Goal: Check status: Check status

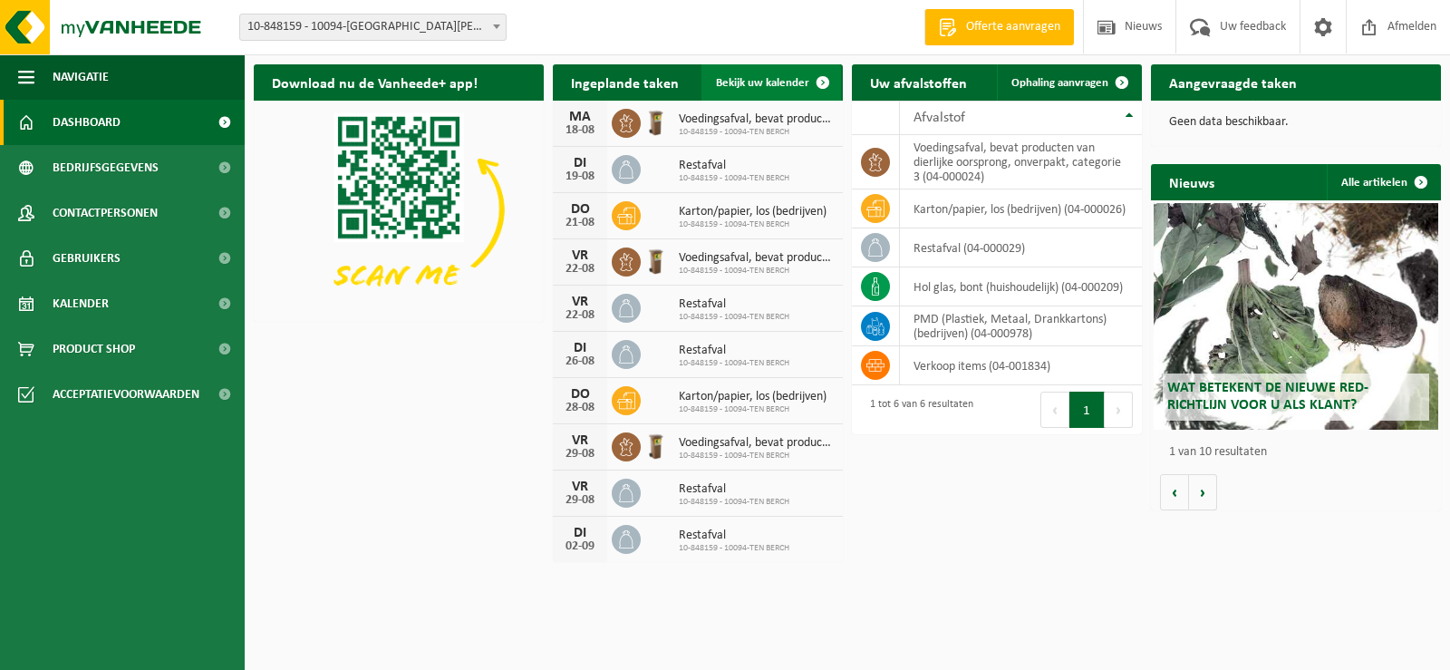
click at [750, 86] on span "Bekijk uw kalender" at bounding box center [762, 83] width 93 height 12
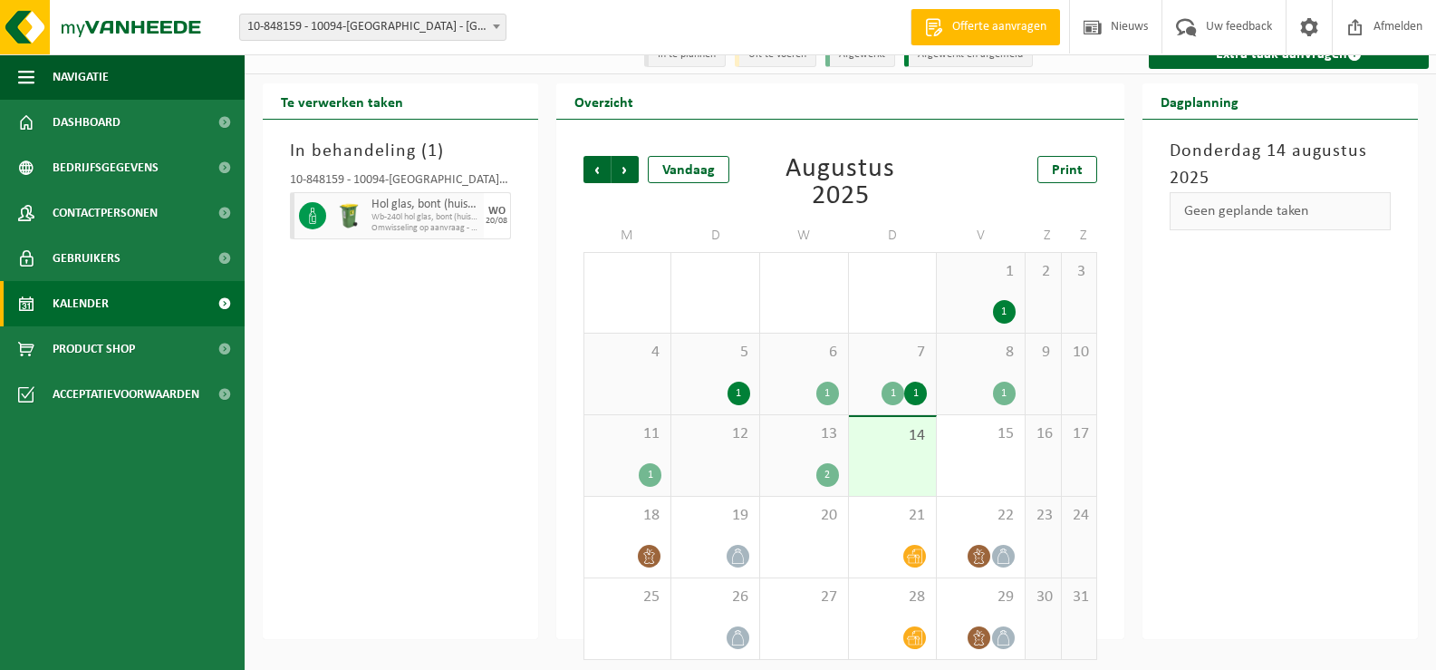
scroll to position [29, 0]
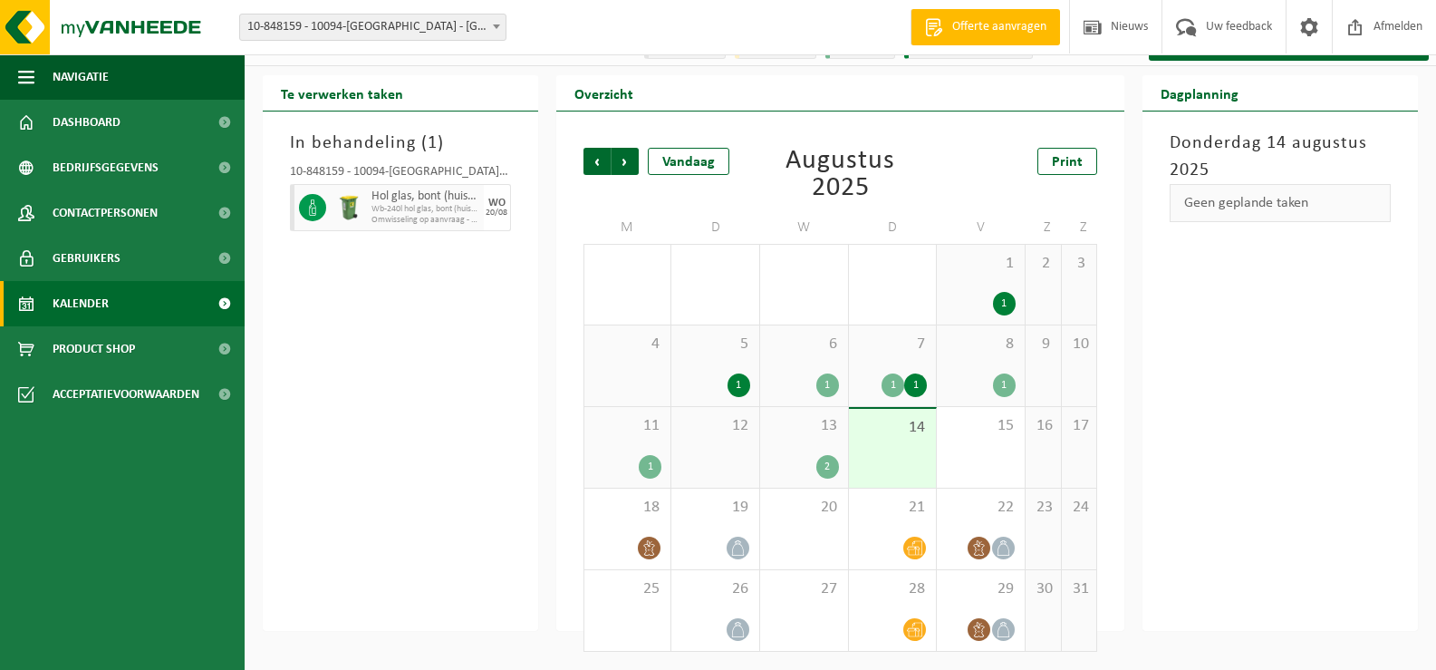
click at [890, 370] on div "7 1 1" at bounding box center [893, 365] width 88 height 81
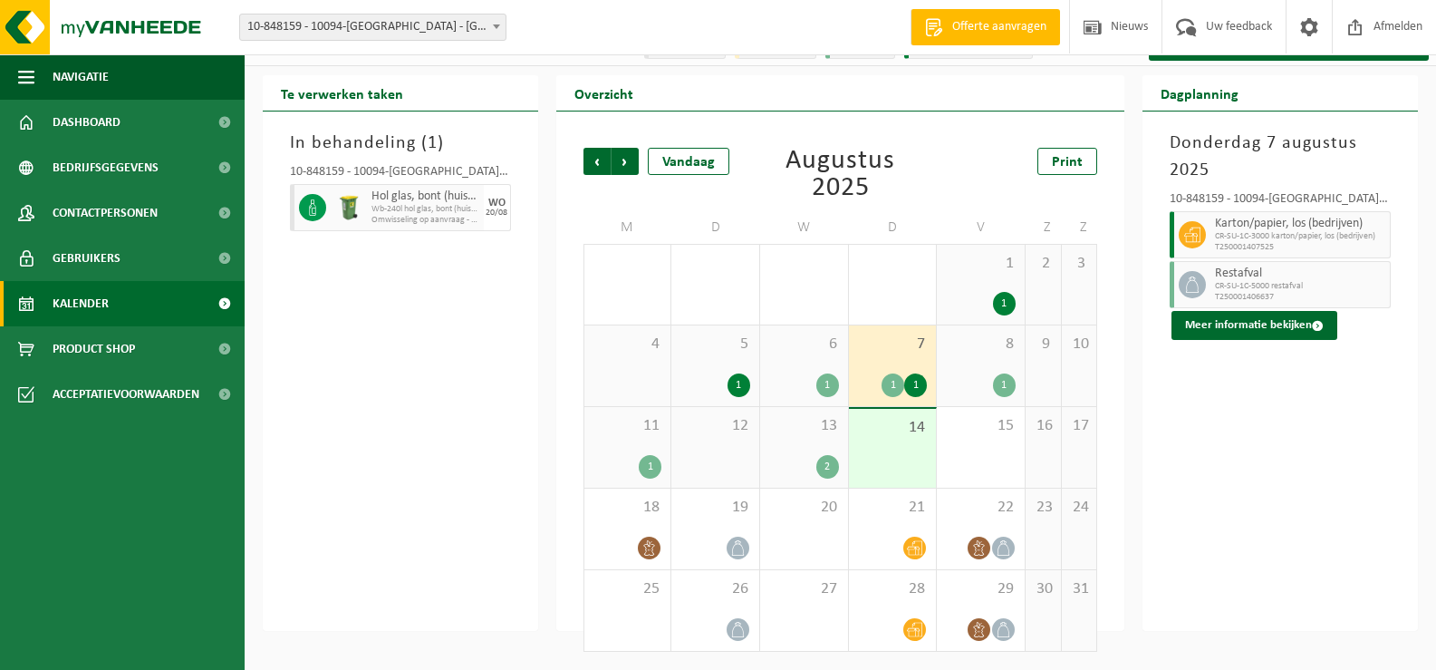
click at [885, 443] on div "14" at bounding box center [893, 448] width 88 height 79
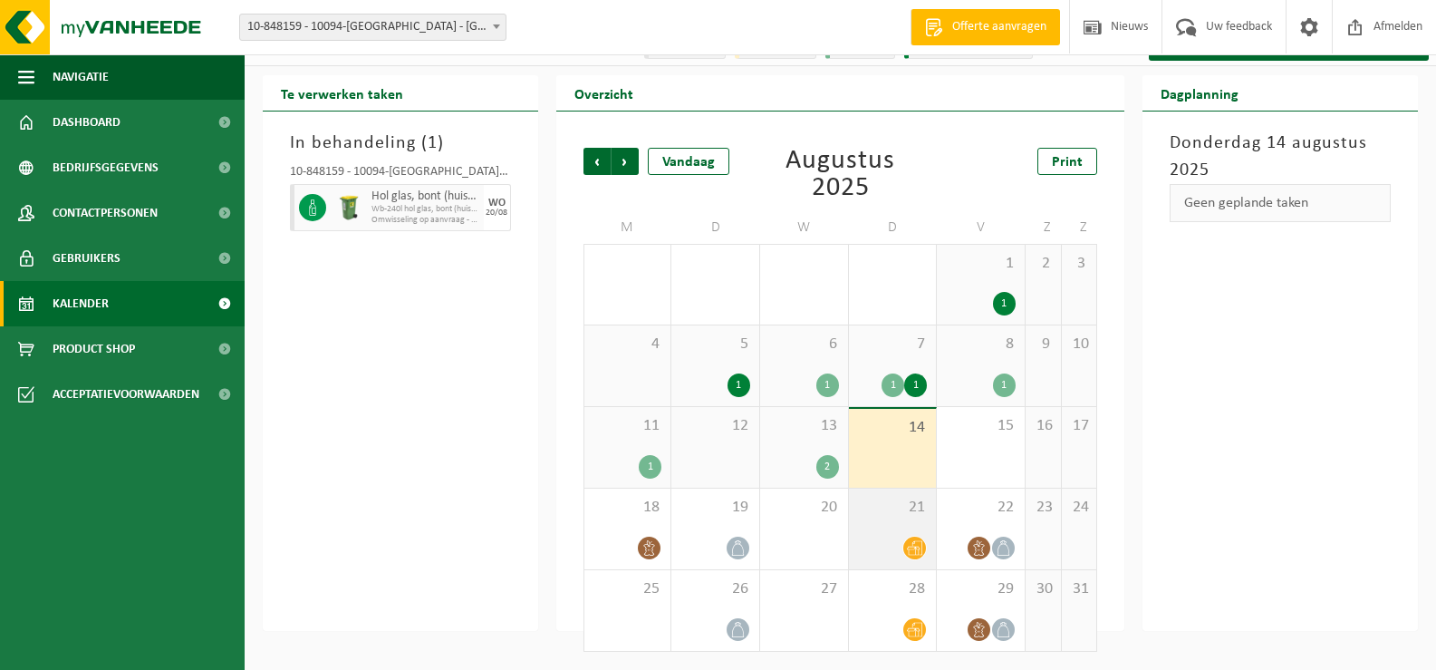
click at [912, 525] on div "21" at bounding box center [893, 528] width 88 height 81
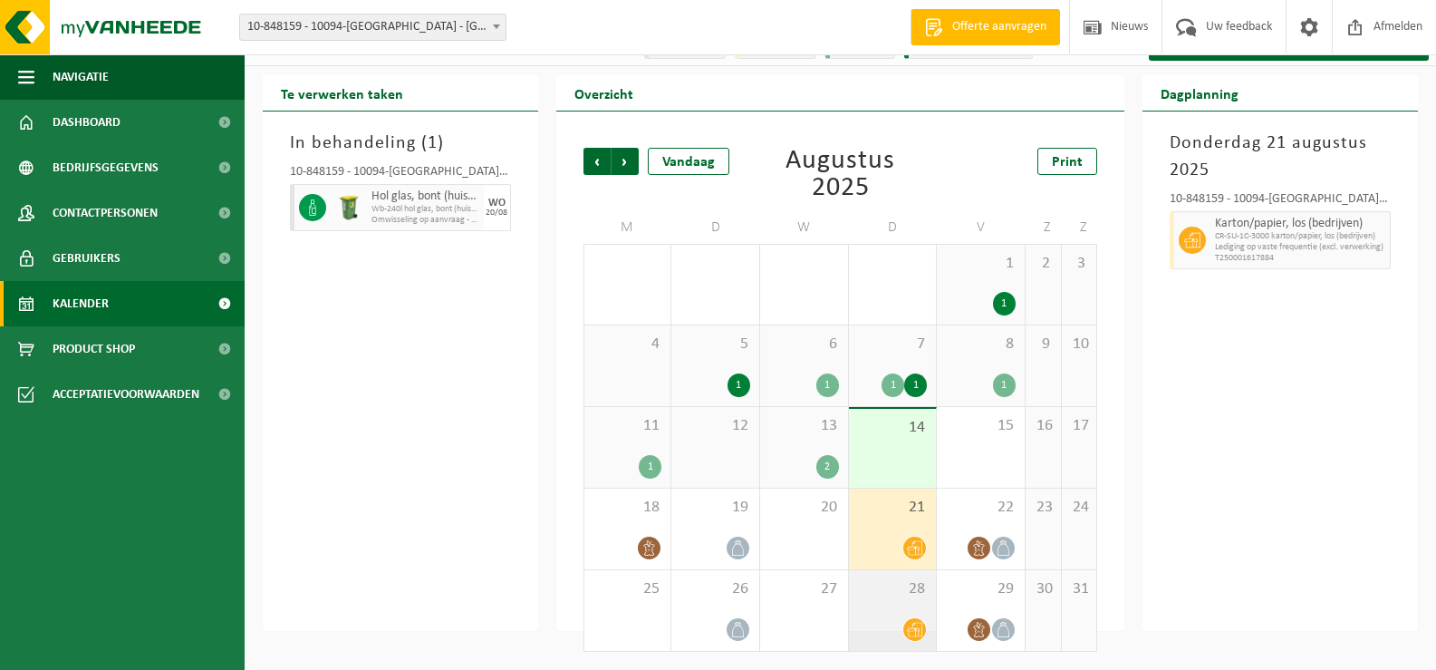
click at [909, 602] on div "28" at bounding box center [893, 610] width 88 height 81
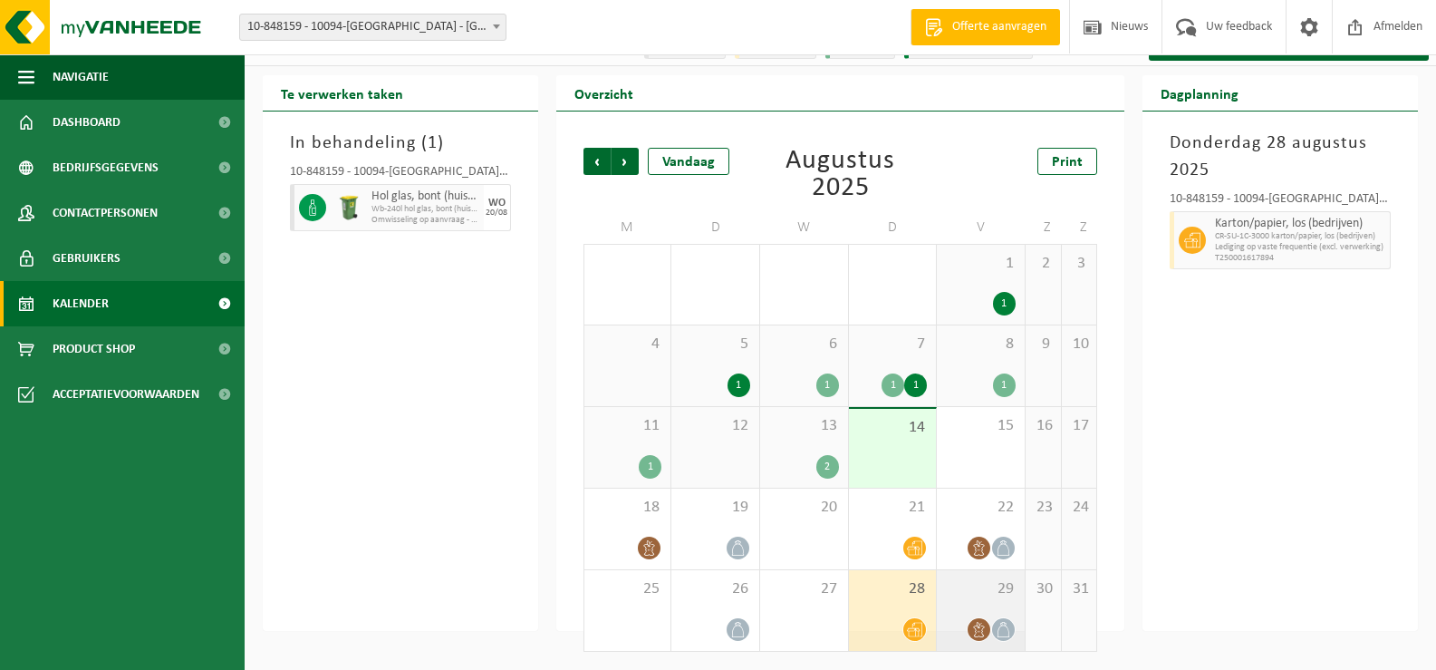
click at [987, 603] on div "29" at bounding box center [981, 610] width 88 height 81
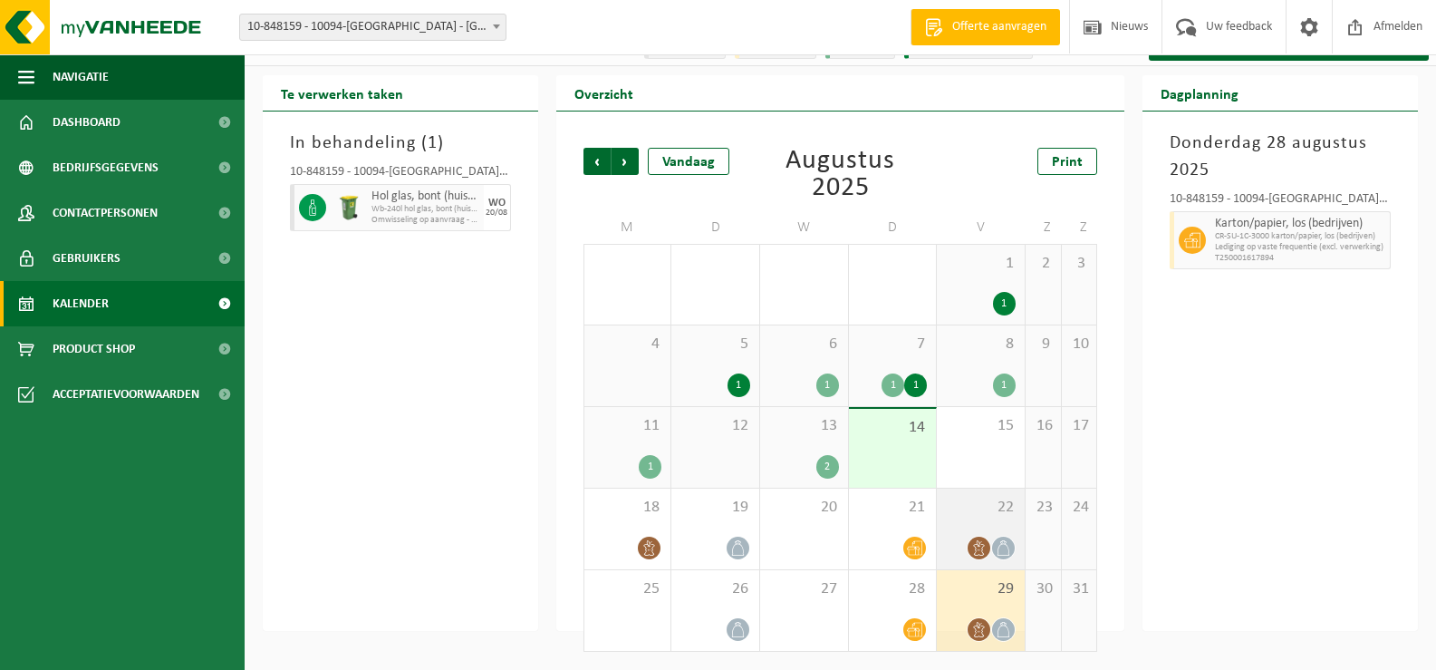
click at [996, 540] on icon at bounding box center [1003, 547] width 15 height 15
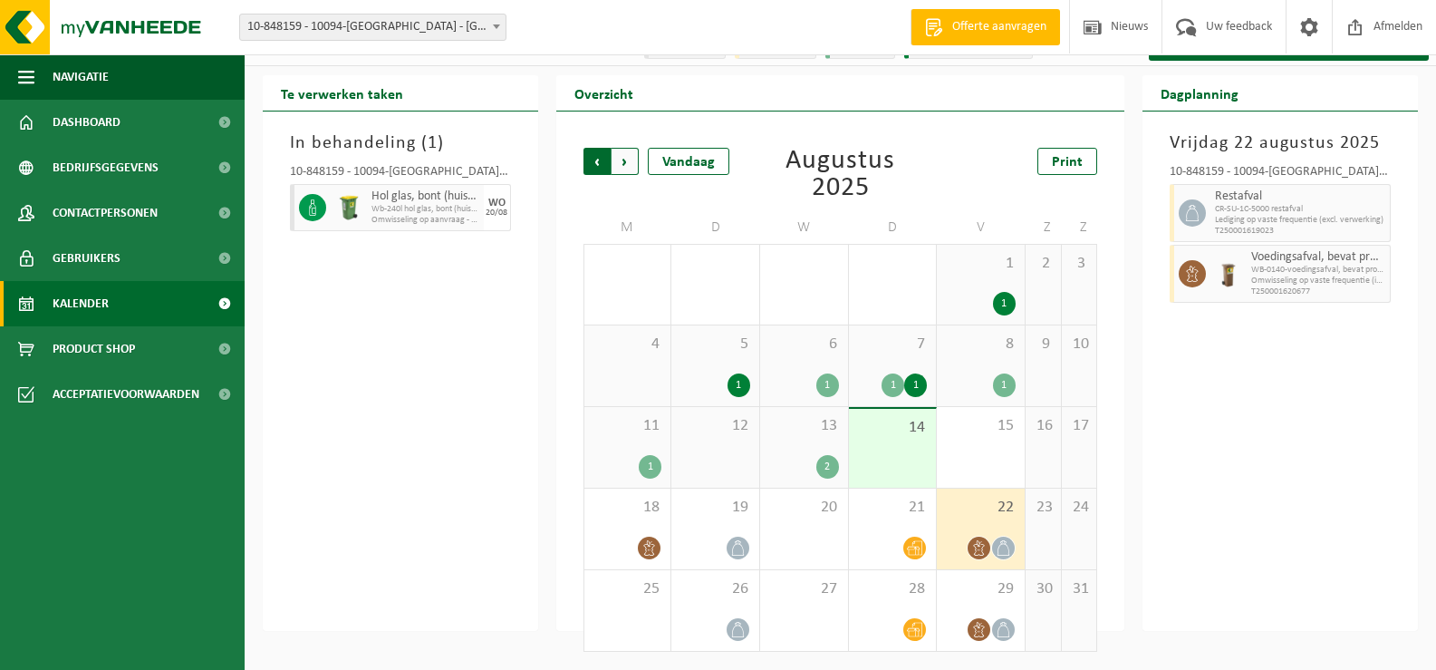
click at [631, 166] on span "Volgende" at bounding box center [625, 161] width 27 height 27
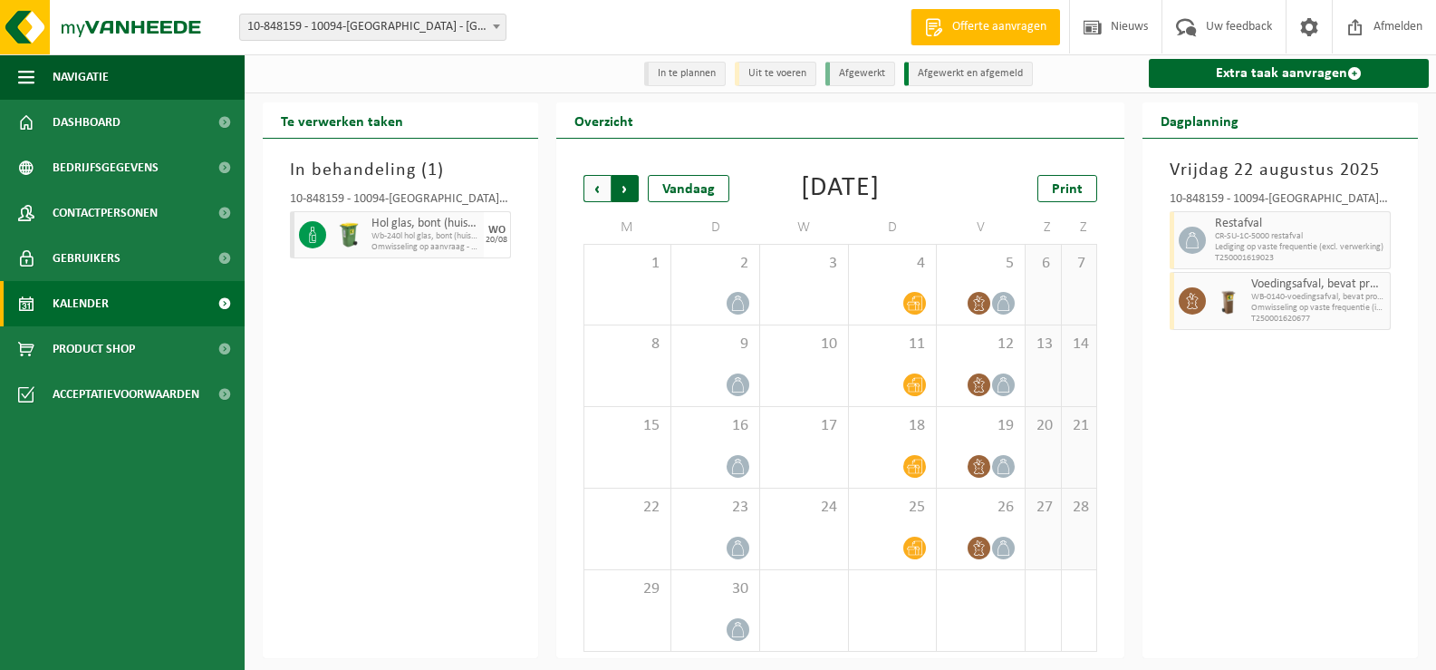
click at [589, 175] on span "Vorige" at bounding box center [597, 188] width 27 height 27
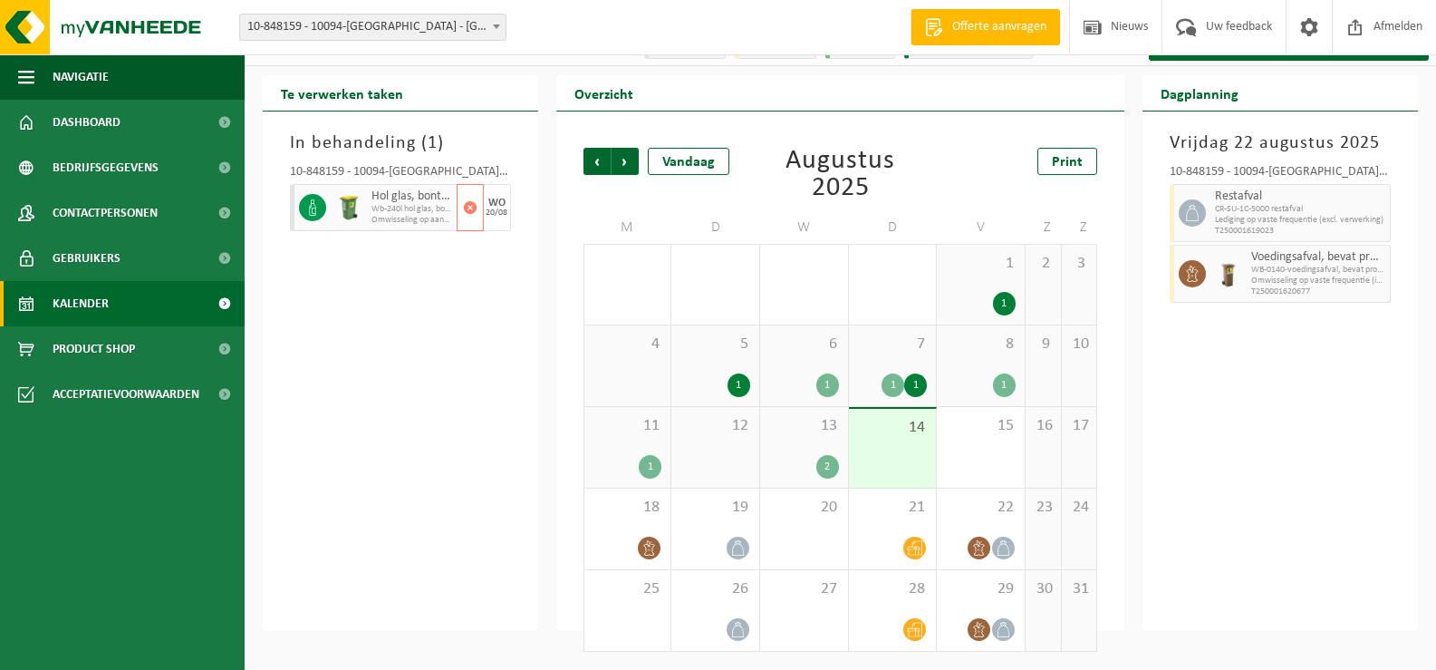
click at [425, 214] on span "Wb-240l hol glas, bont (huishoudelijk)" at bounding box center [411, 209] width 81 height 11
